Goal: Task Accomplishment & Management: Use online tool/utility

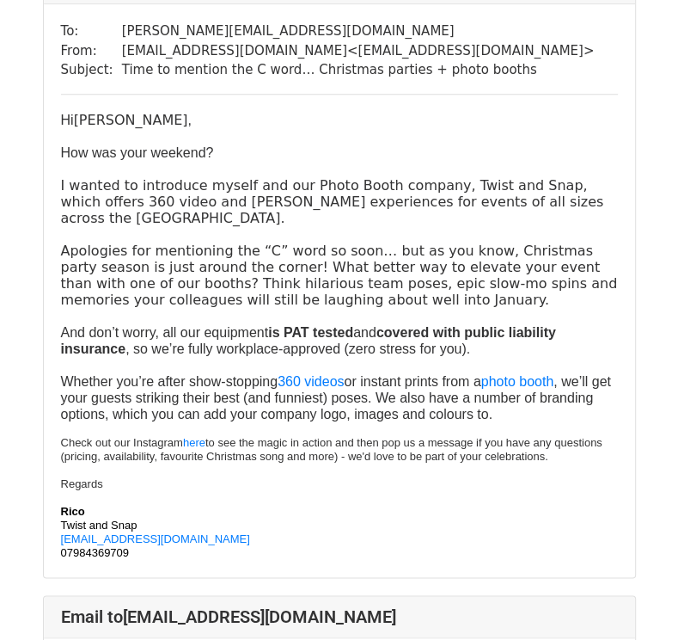
scroll to position [794, 0]
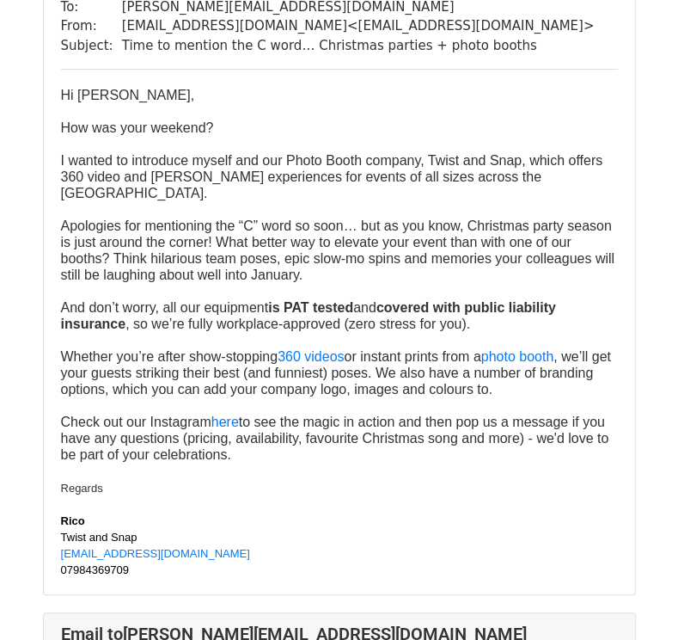
scroll to position [199, 0]
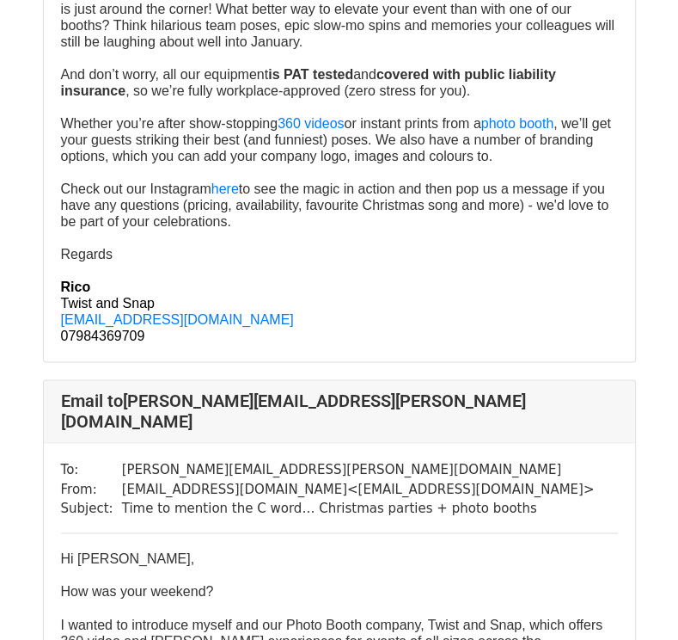
scroll to position [4475, 0]
